Goal: Task Accomplishment & Management: Use online tool/utility

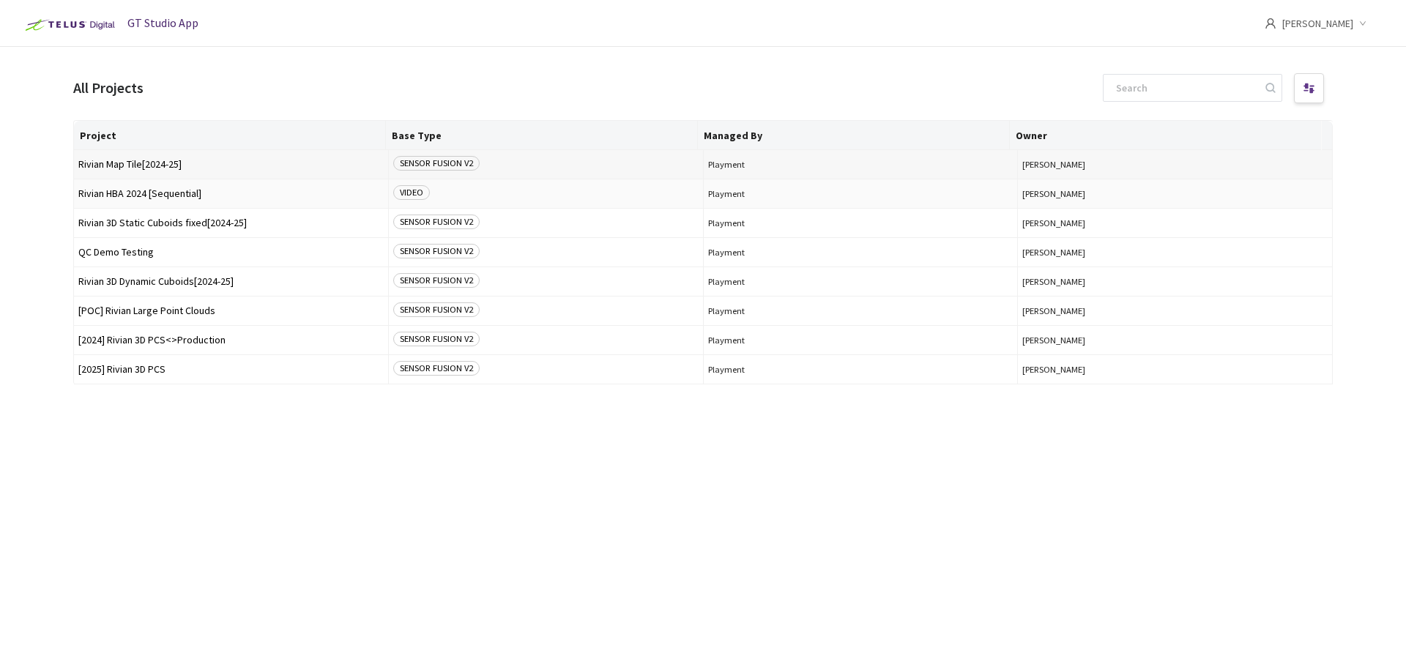
click at [162, 165] on span "Rivian Map Tile[2024-25]" at bounding box center [230, 164] width 305 height 11
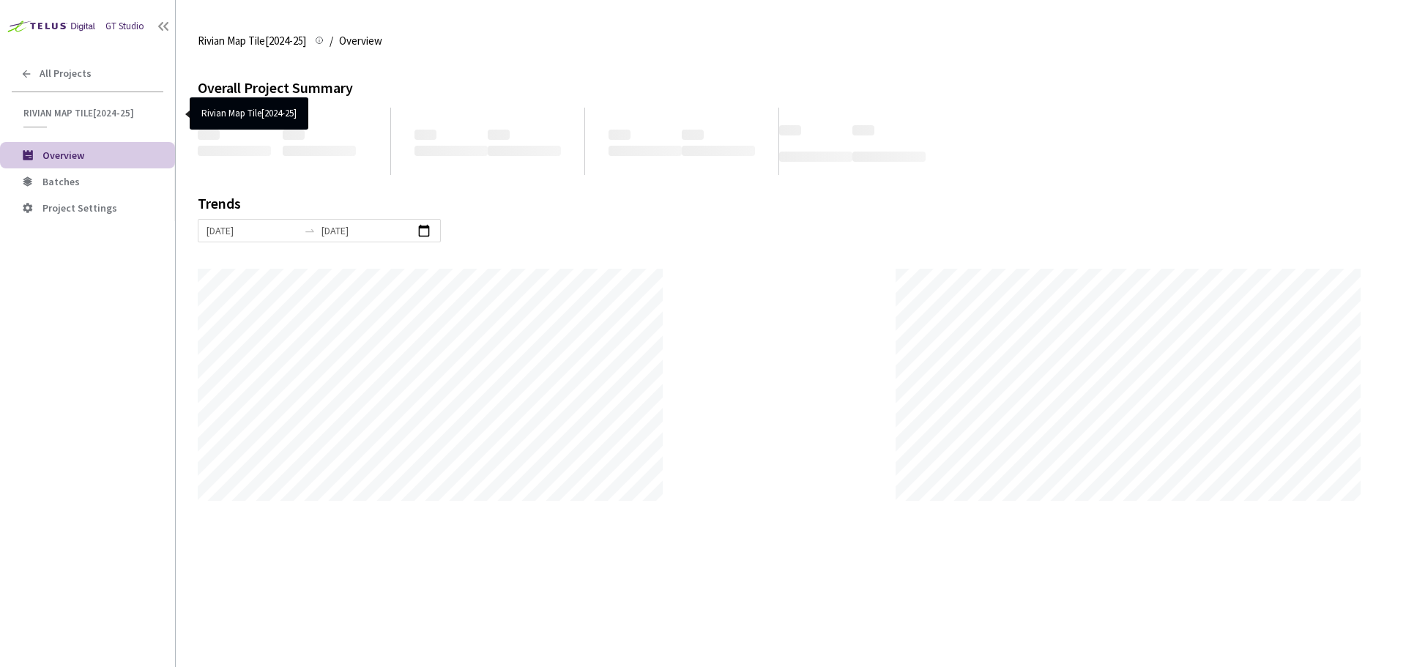
scroll to position [667, 1406]
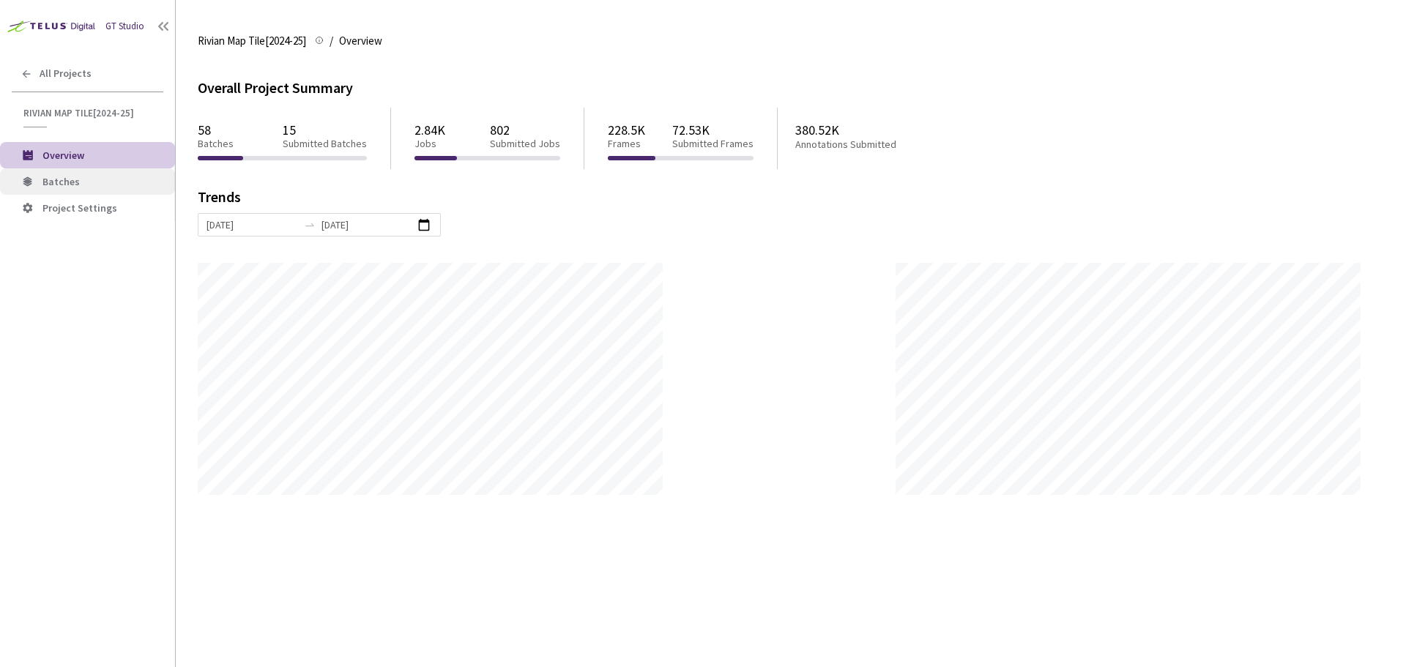
click at [100, 183] on span "Batches" at bounding box center [102, 182] width 121 height 12
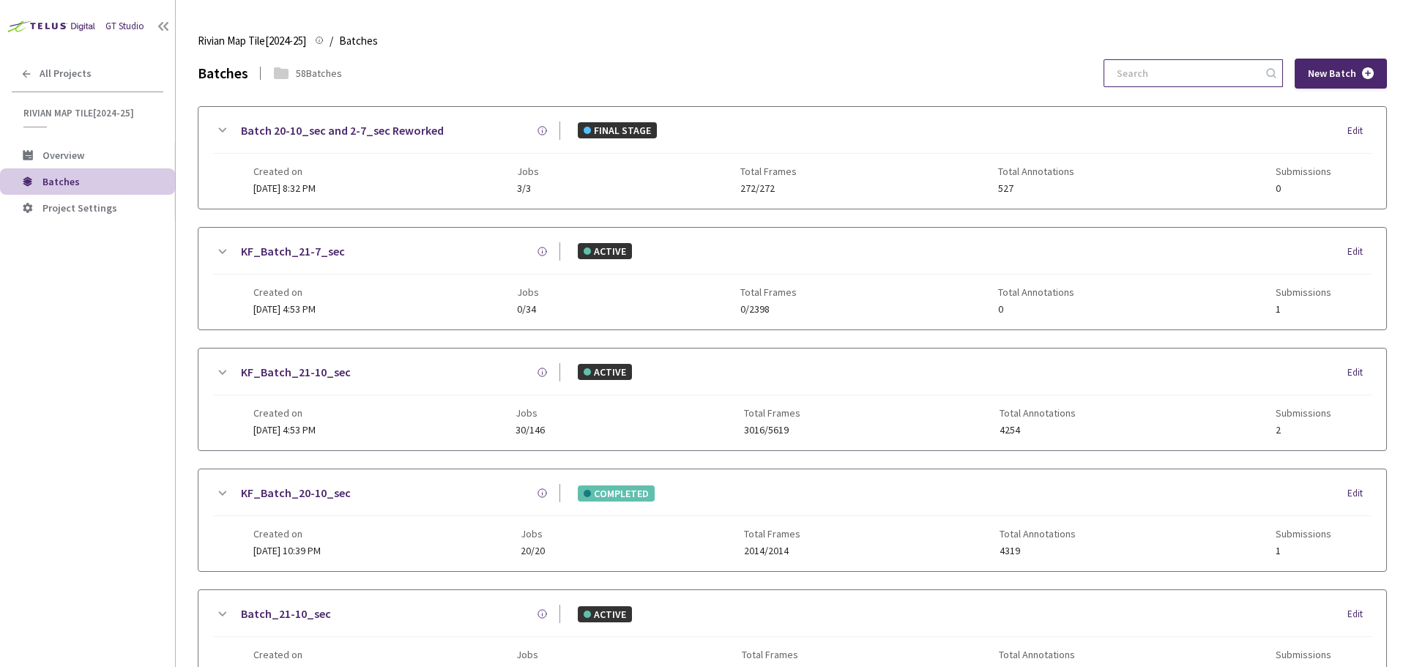
click at [1162, 65] on input at bounding box center [1186, 73] width 156 height 26
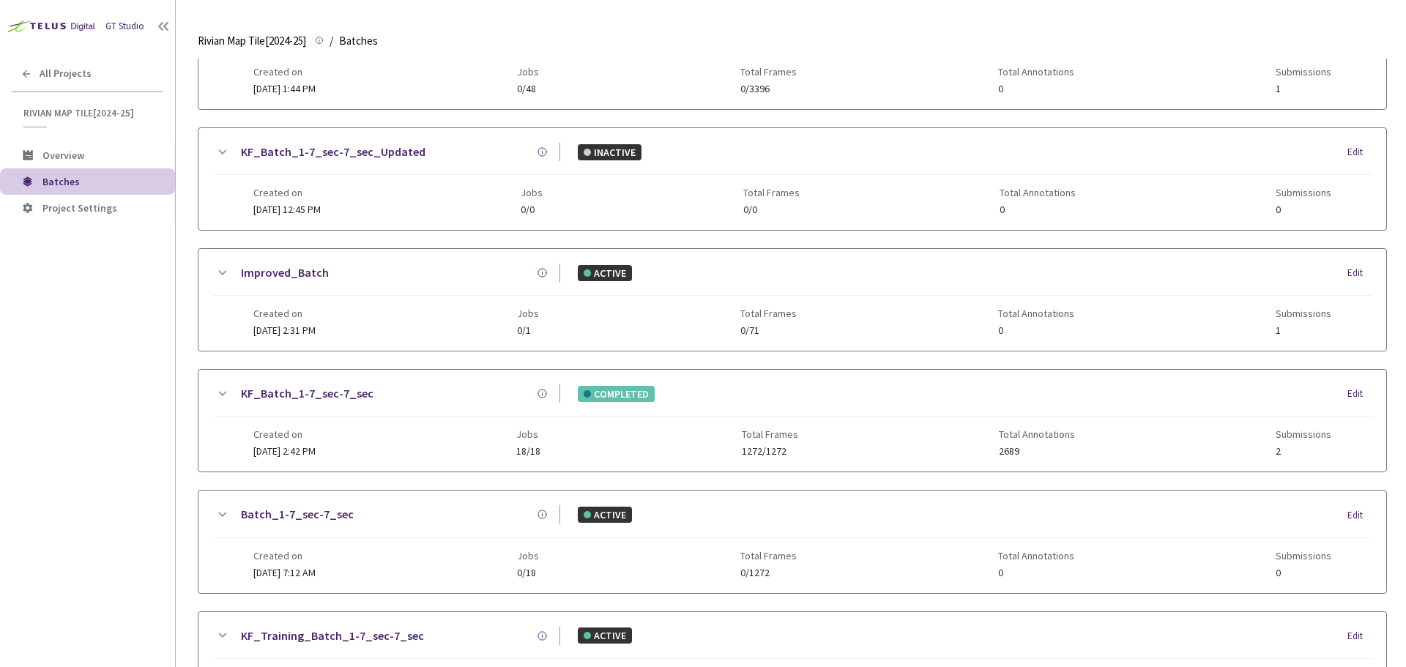
scroll to position [366, 0]
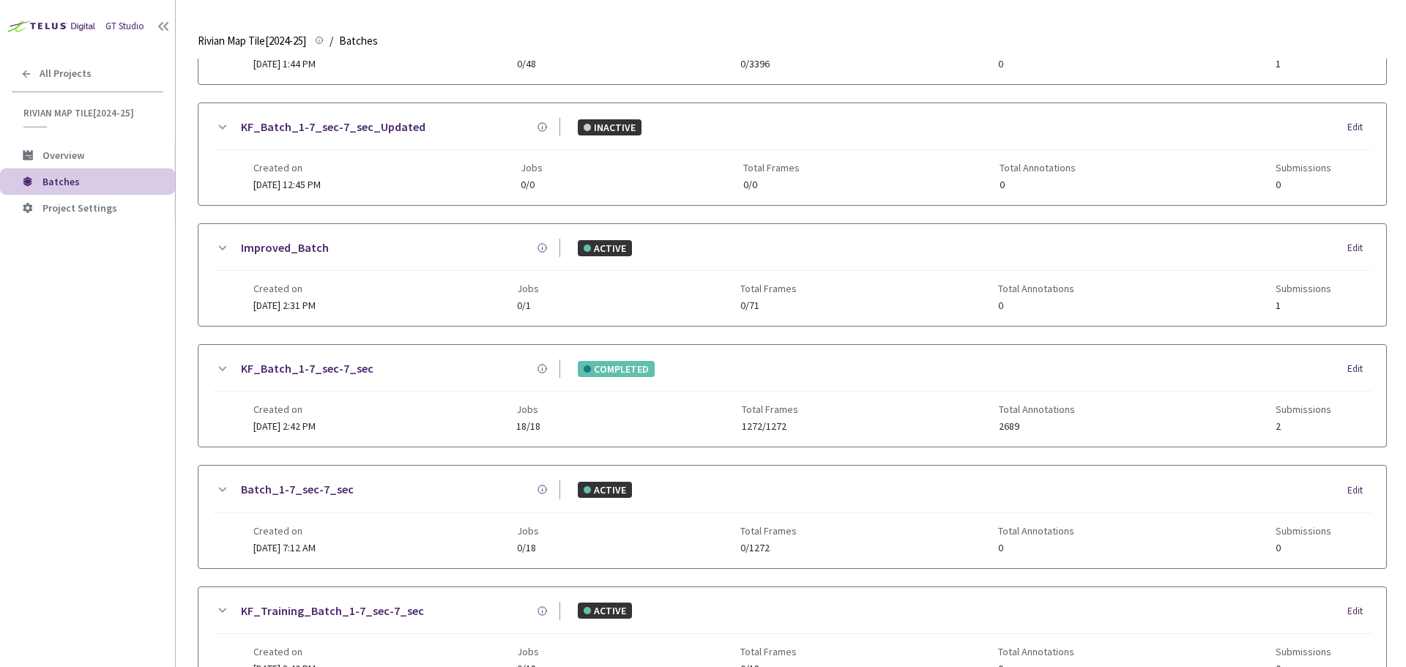
type input "1-7"
click at [329, 368] on link "KF_Batch_1-7_sec-7_sec" at bounding box center [307, 368] width 133 height 18
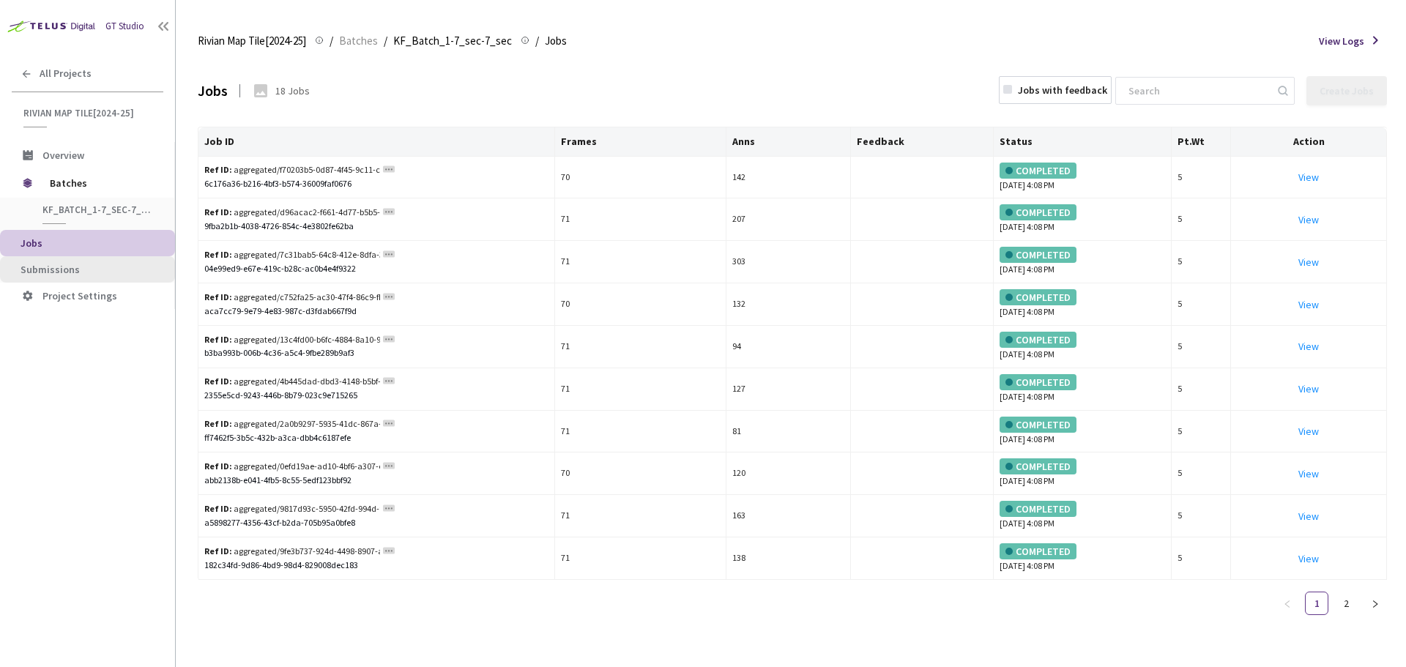
click at [100, 264] on span "Submissions" at bounding box center [92, 270] width 143 height 12
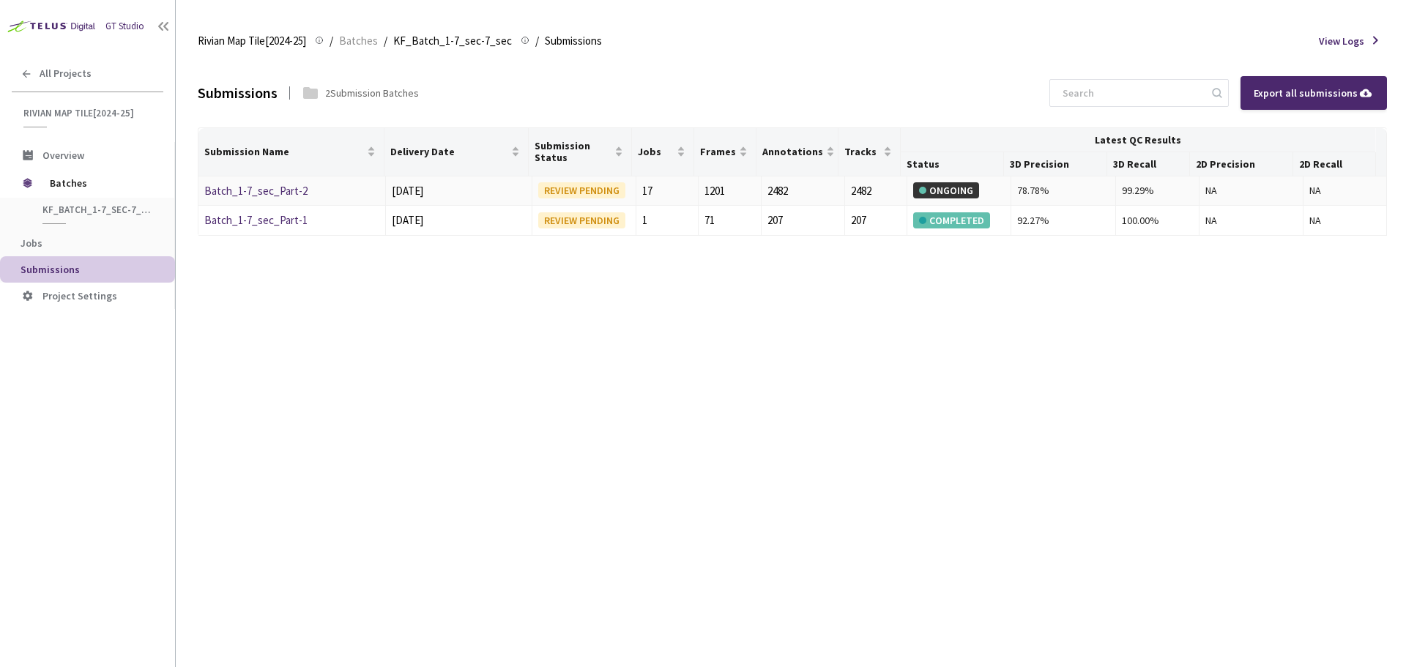
click at [292, 187] on link "Batch_1-7_sec_Part-2" at bounding box center [255, 191] width 103 height 14
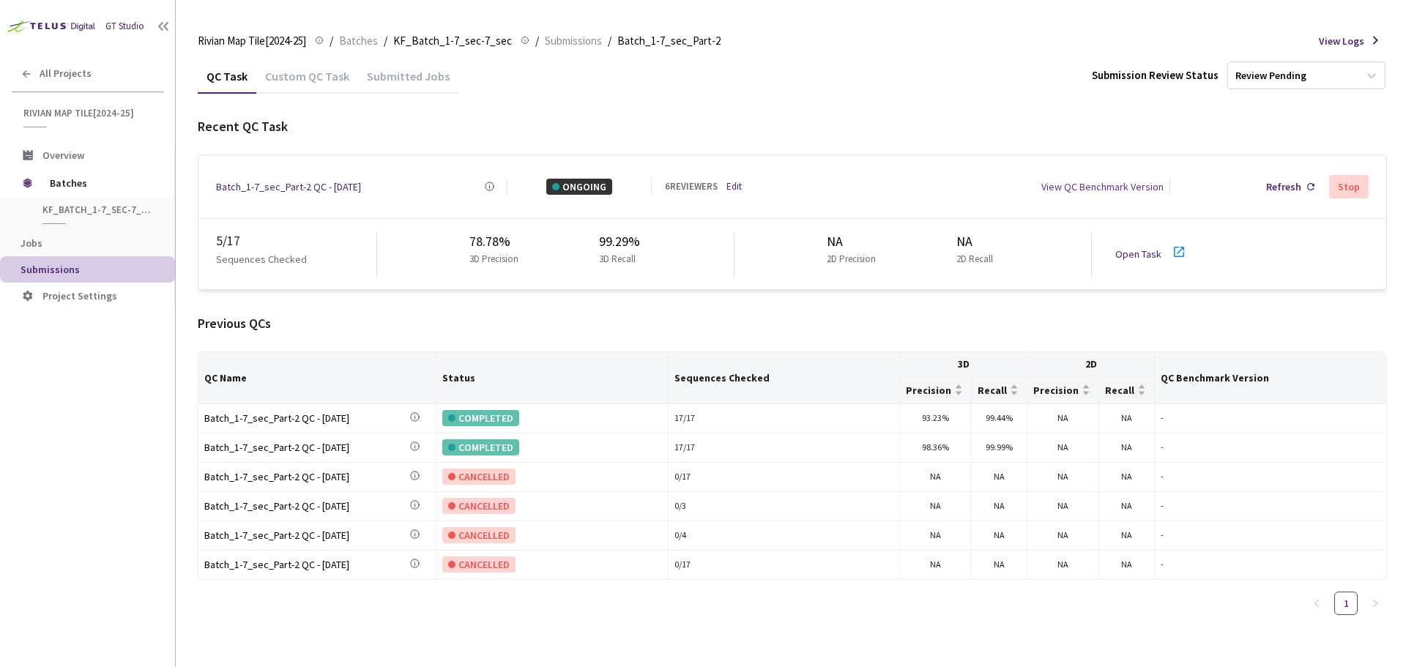
click at [1174, 250] on icon at bounding box center [1179, 252] width 10 height 10
click at [70, 177] on span "Batches" at bounding box center [100, 182] width 100 height 29
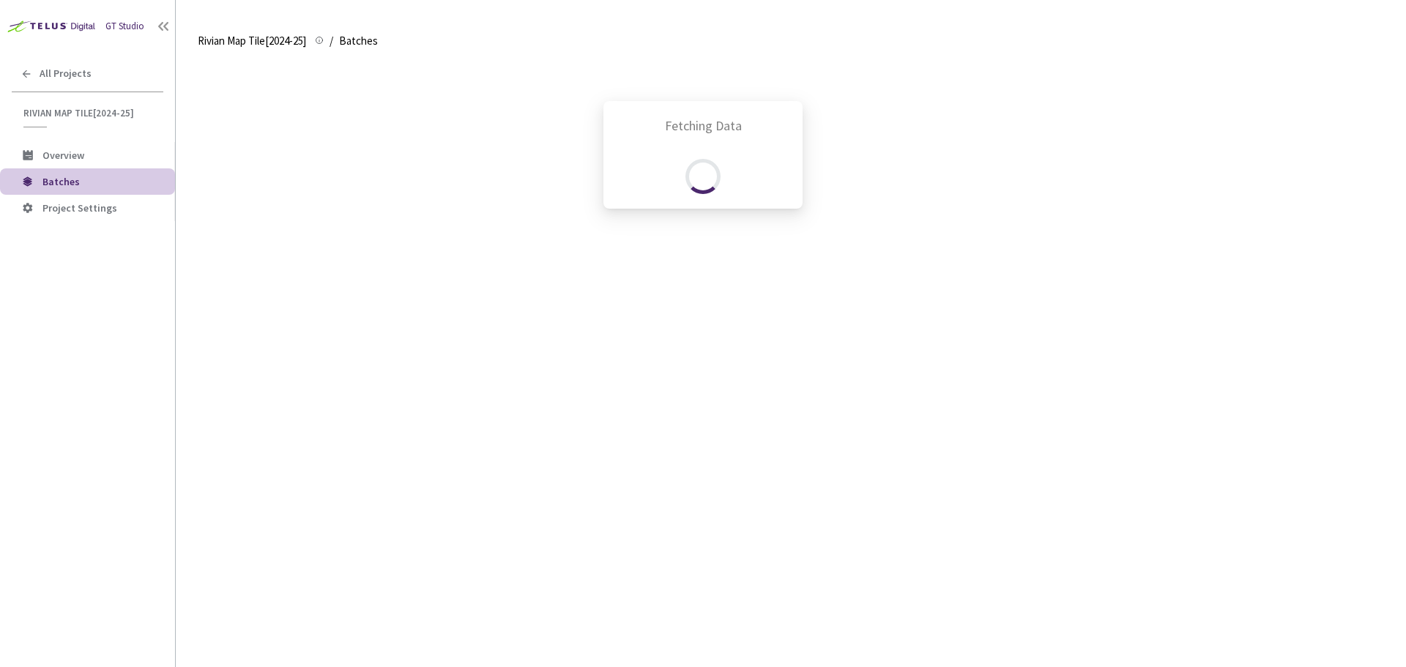
scroll to position [595, 0]
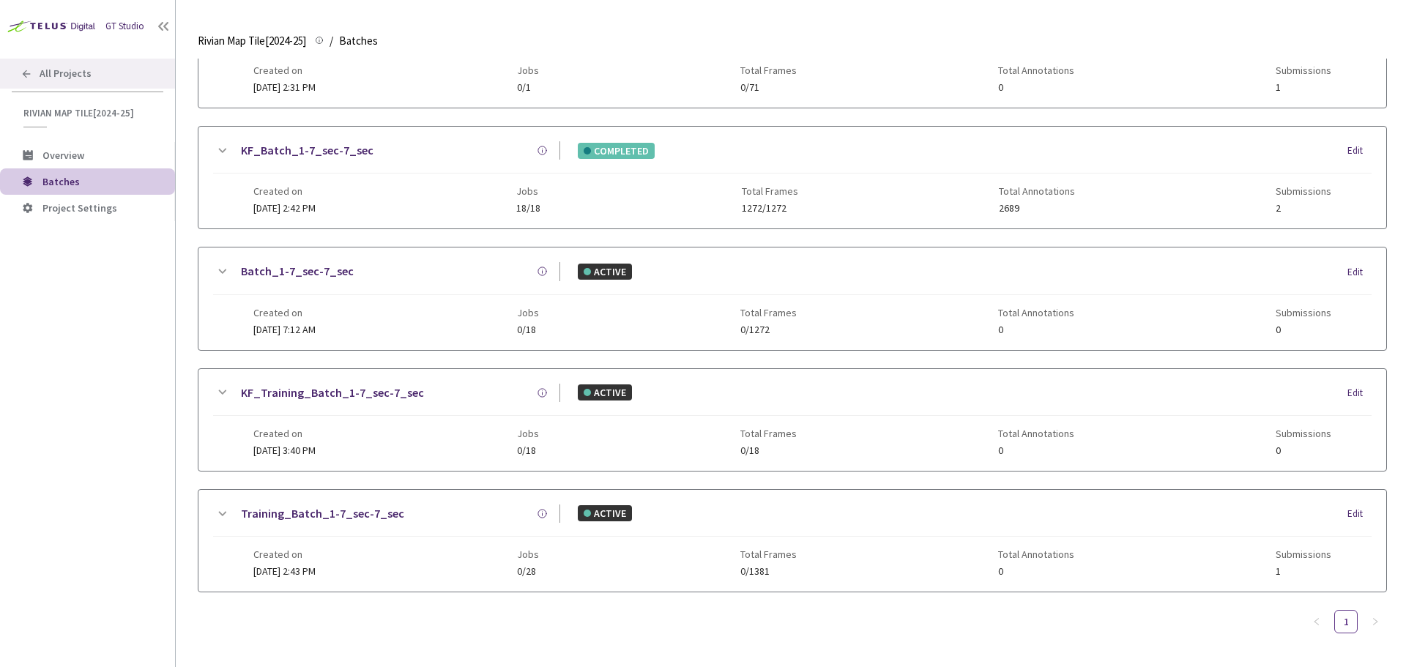
click at [33, 62] on div "All Projects" at bounding box center [87, 74] width 175 height 30
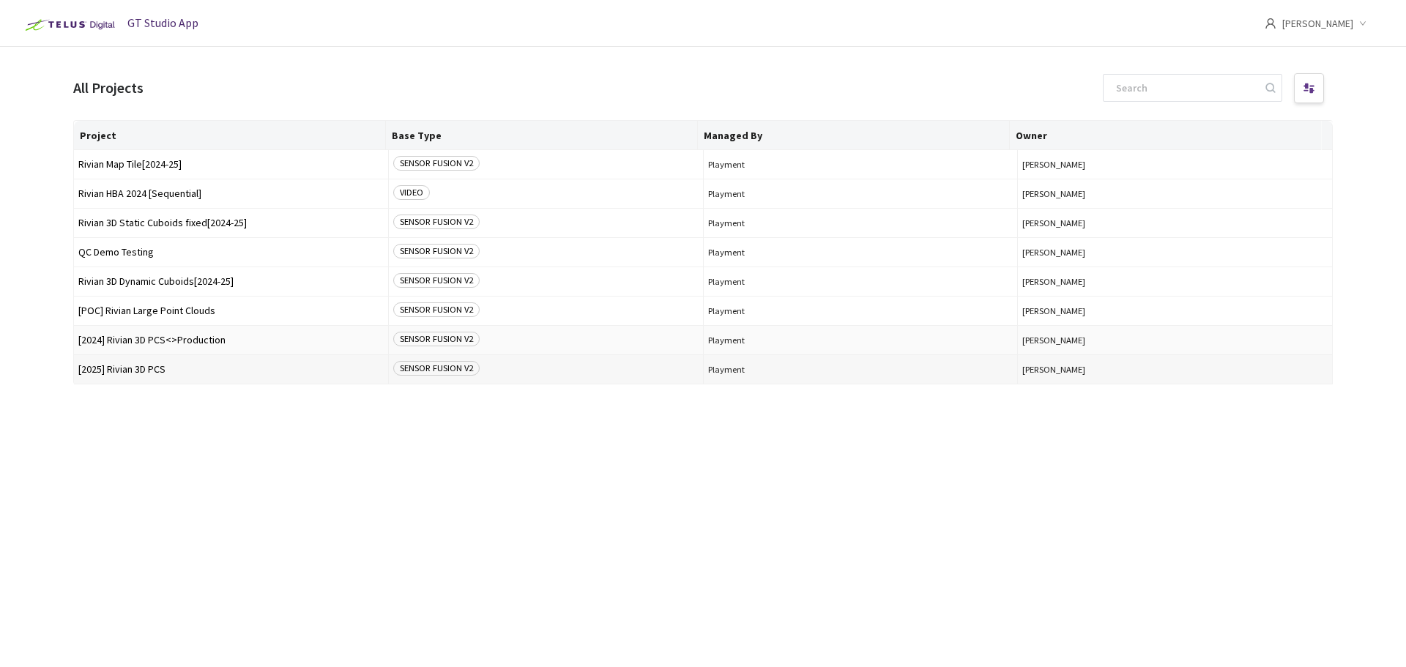
click at [152, 368] on span "[2025] Rivian 3D PCS" at bounding box center [230, 369] width 305 height 11
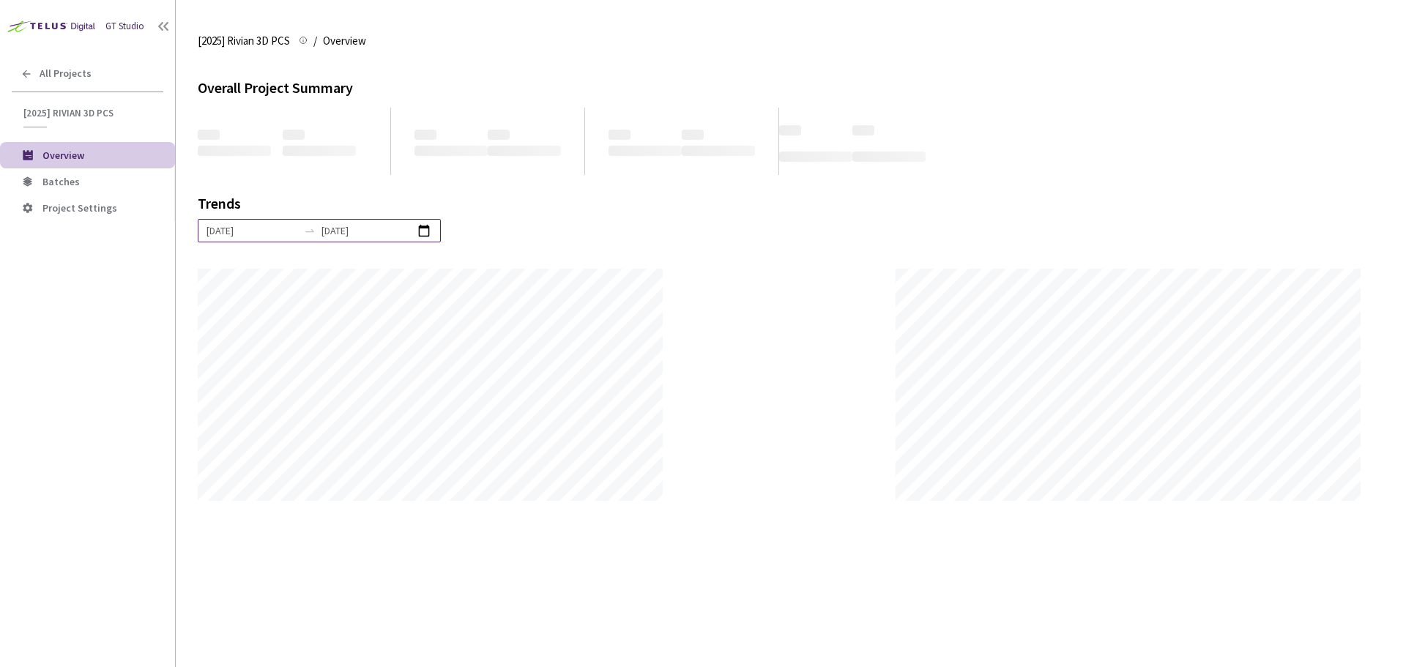
scroll to position [667, 1406]
click at [70, 189] on li "Batches" at bounding box center [87, 181] width 175 height 26
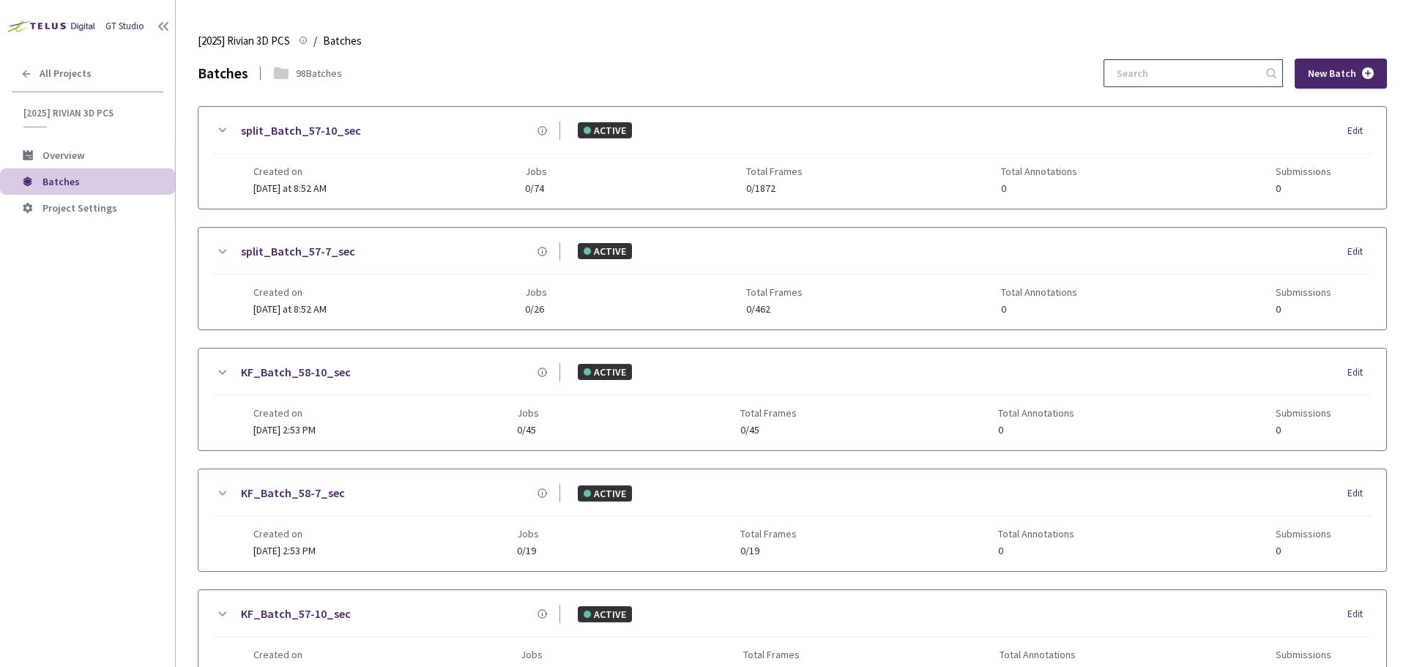
click at [1190, 76] on input at bounding box center [1186, 73] width 156 height 26
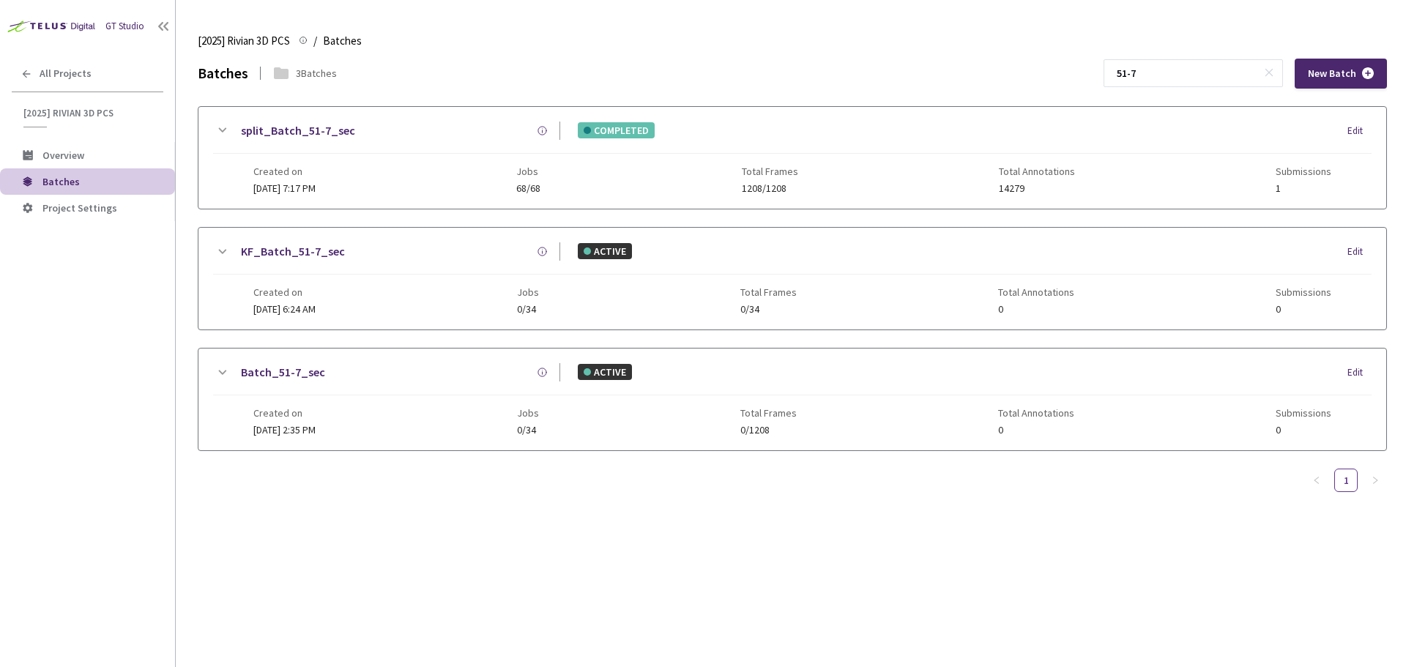
type input "51-7"
click at [287, 116] on div "split_Batch_51-7_sec COMPLETED Edit Created on 29 Jun, 2025 at 7:17 PM Jobs 68/…" at bounding box center [792, 158] width 1188 height 102
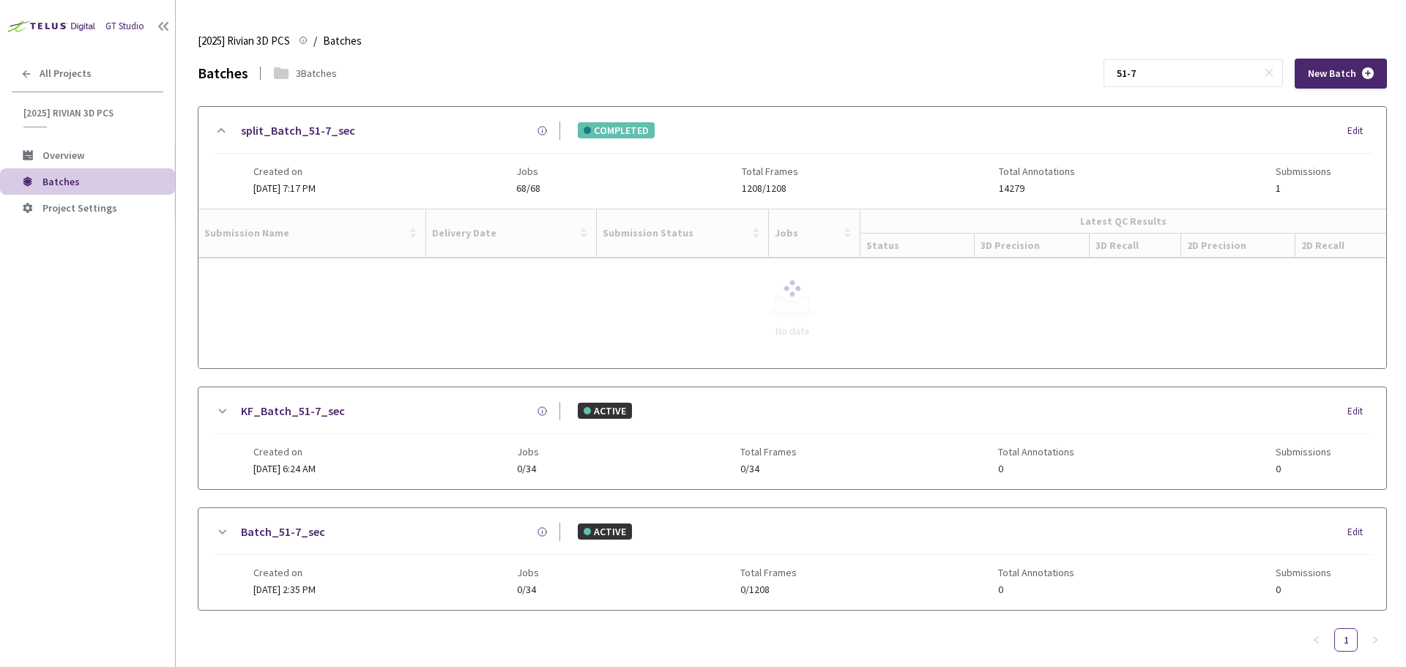
click at [290, 138] on link "split_Batch_51-7_sec" at bounding box center [298, 131] width 114 height 18
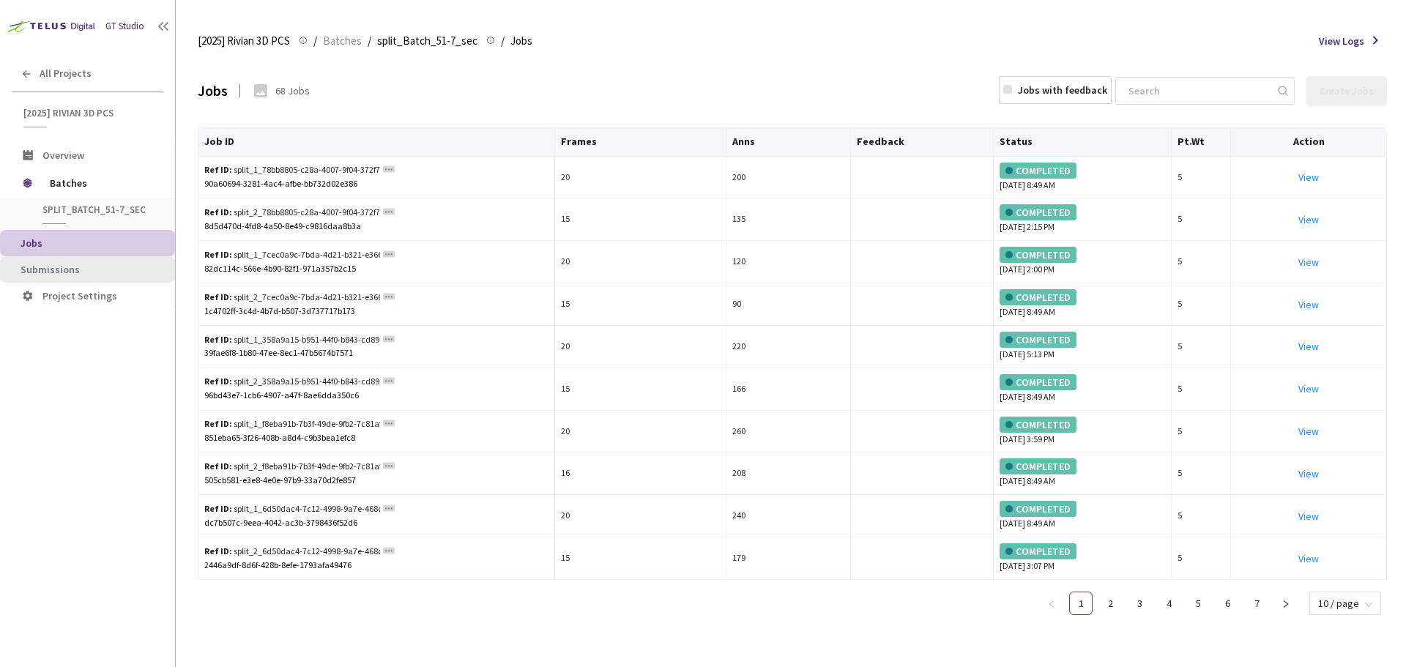
click at [92, 274] on span "Submissions" at bounding box center [92, 270] width 143 height 12
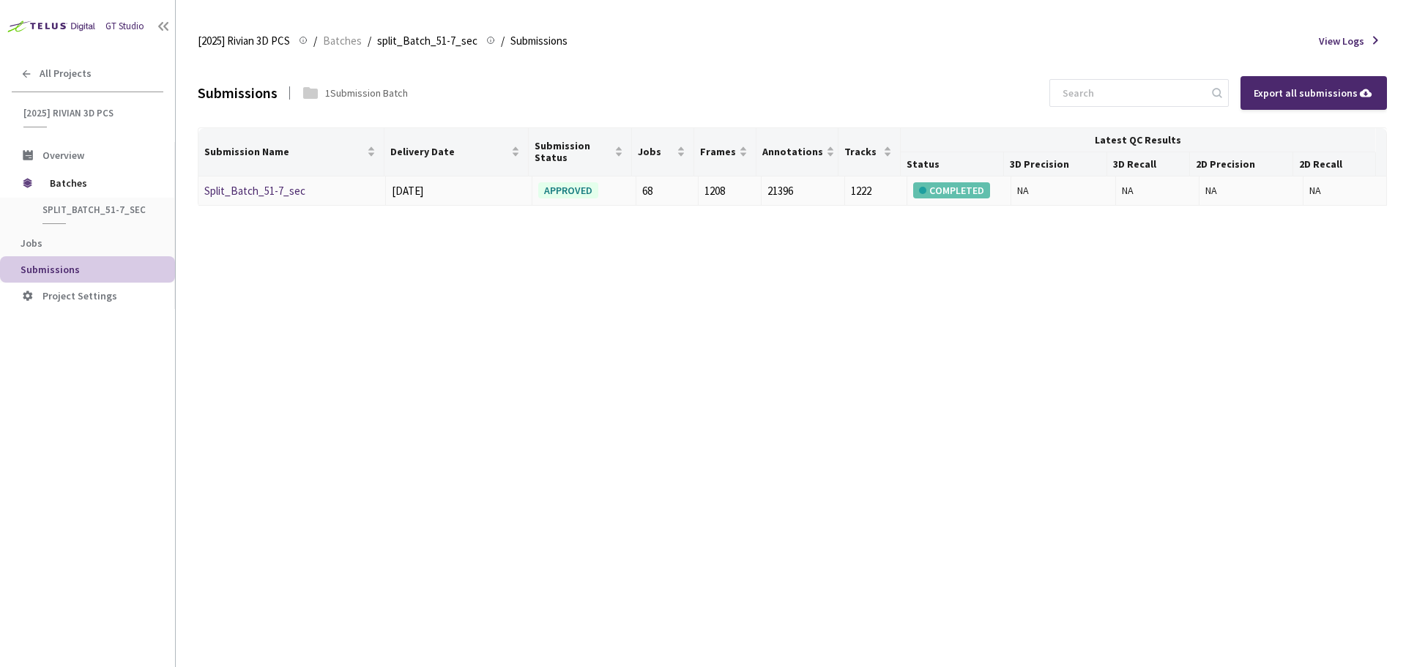
click at [277, 192] on link "Split_Batch_51-7_sec" at bounding box center [254, 191] width 101 height 14
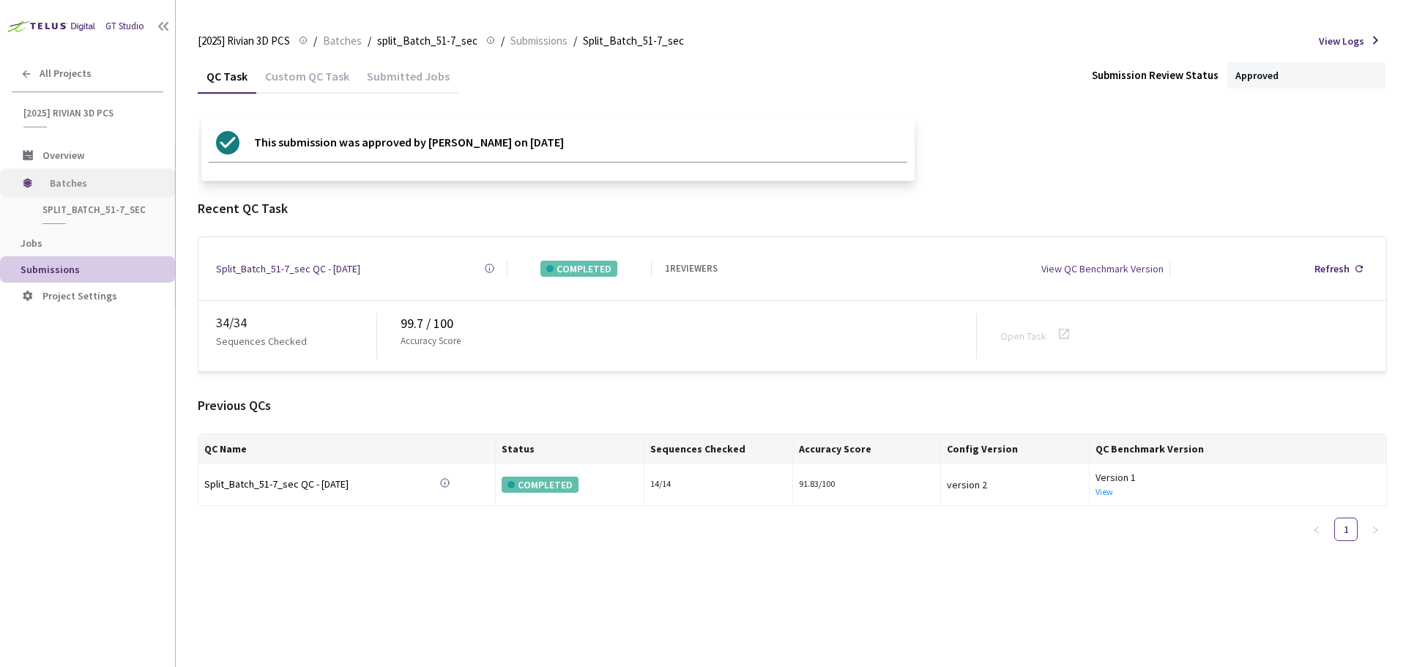
click at [53, 172] on span "Batches" at bounding box center [100, 182] width 100 height 29
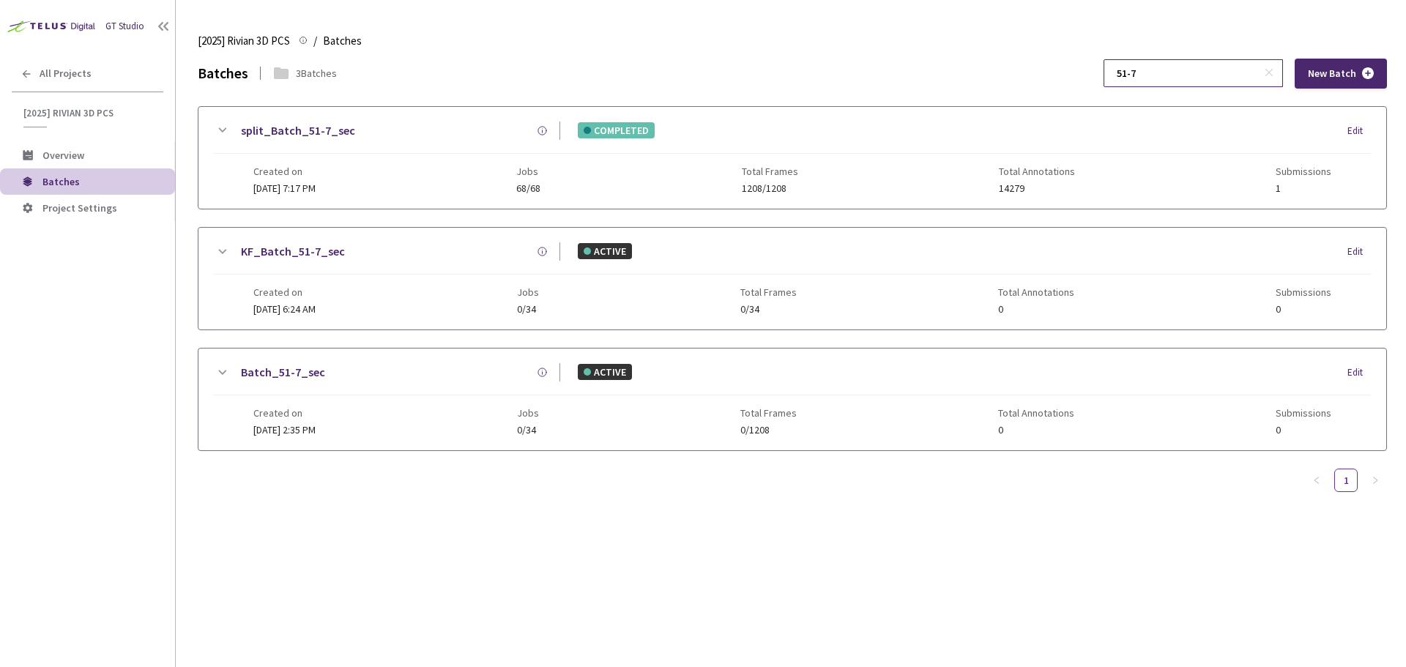
click at [1173, 81] on input "51-7" at bounding box center [1186, 73] width 156 height 26
type input "51-10"
click at [292, 133] on link "split_Batch_51-10_sec" at bounding box center [301, 131] width 120 height 18
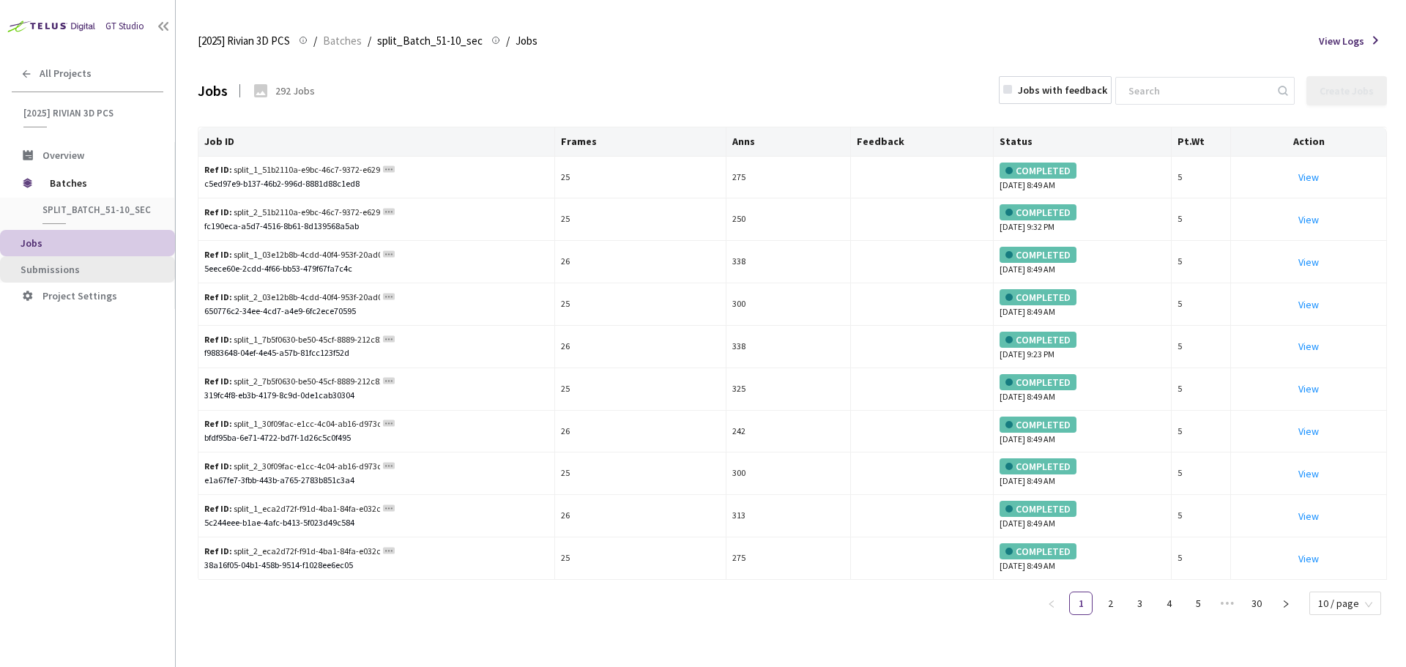
click at [122, 270] on span "Submissions" at bounding box center [92, 270] width 143 height 12
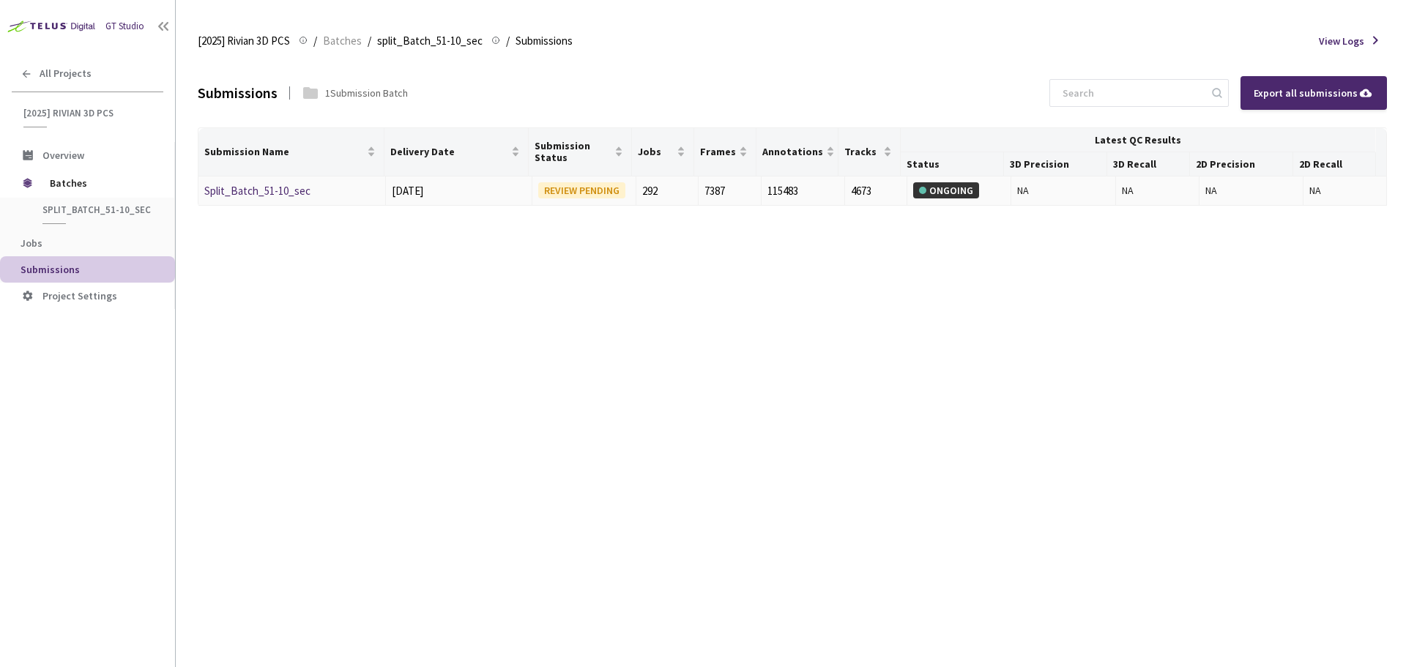
click at [274, 193] on link "Split_Batch_51-10_sec" at bounding box center [257, 191] width 106 height 14
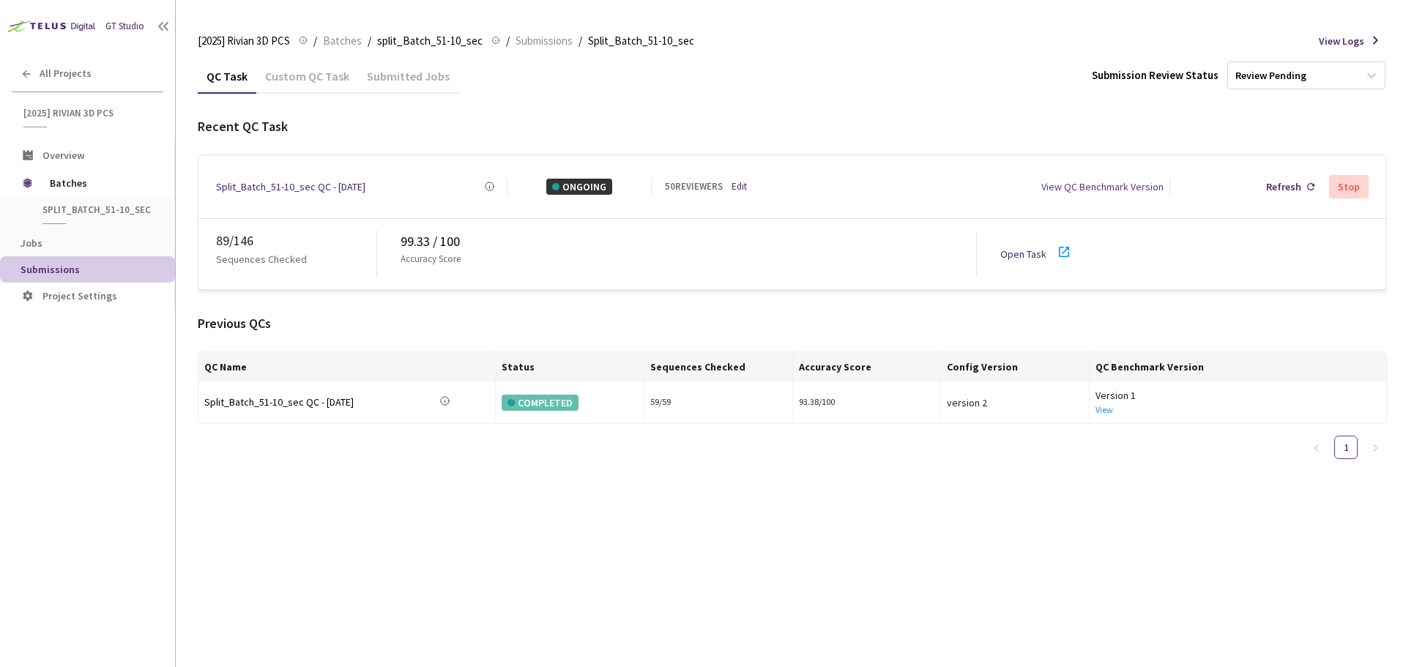
click at [1060, 243] on icon at bounding box center [1064, 252] width 18 height 18
